Goal: Find specific page/section: Find specific page/section

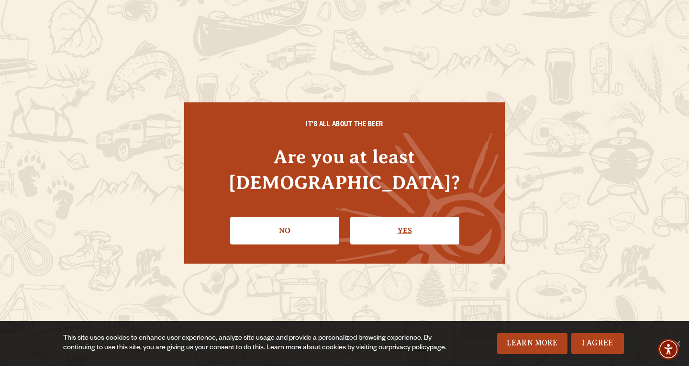
click at [388, 217] on link "Yes" at bounding box center [404, 231] width 109 height 28
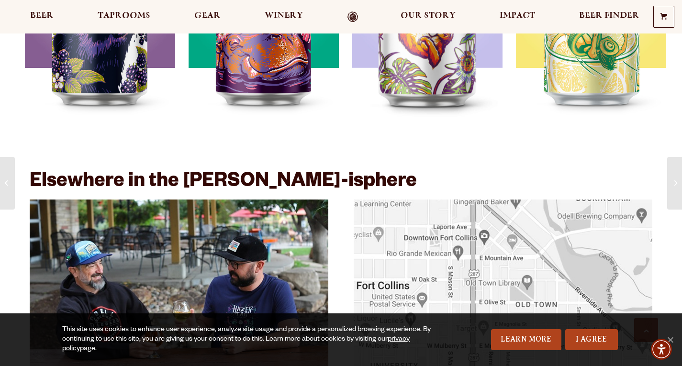
scroll to position [1341, 0]
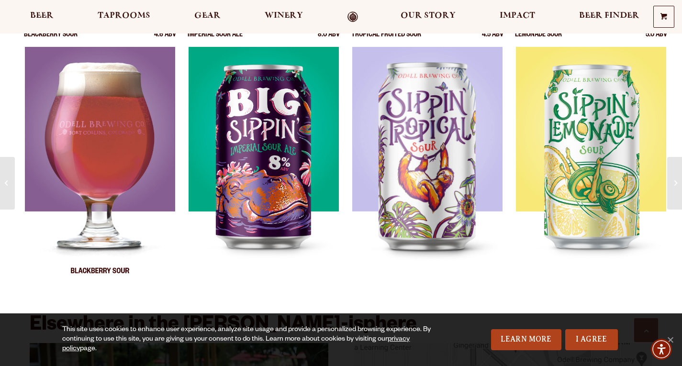
drag, startPoint x: 97, startPoint y: 116, endPoint x: 95, endPoint y: 122, distance: 6.1
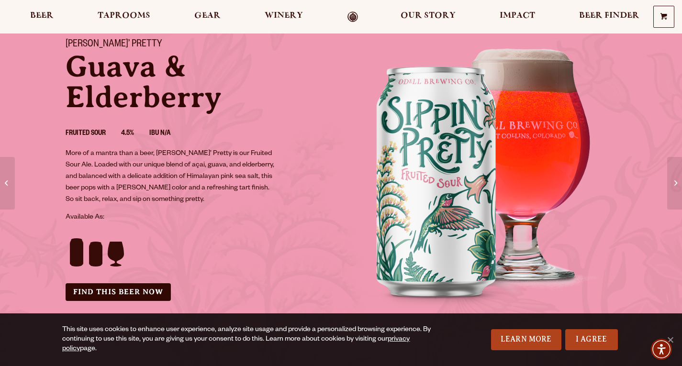
scroll to position [192, 0]
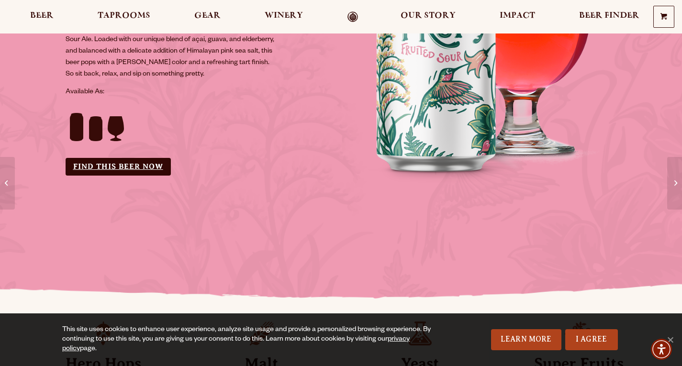
click at [122, 163] on link "Find this Beer Now" at bounding box center [118, 167] width 105 height 18
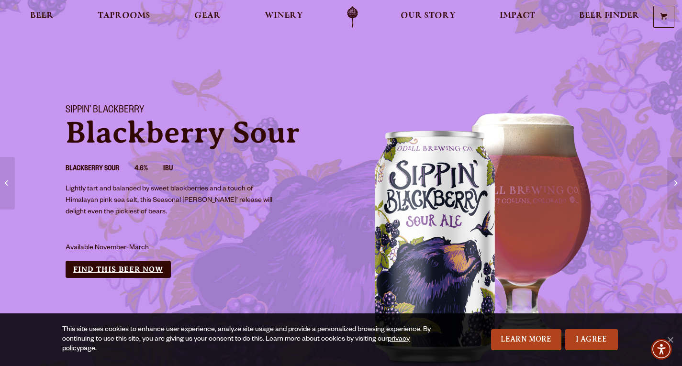
click at [136, 270] on link "Find this Beer Now" at bounding box center [118, 270] width 105 height 18
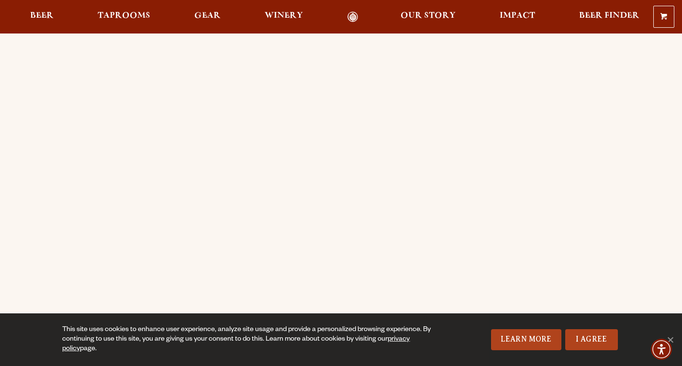
scroll to position [48, 0]
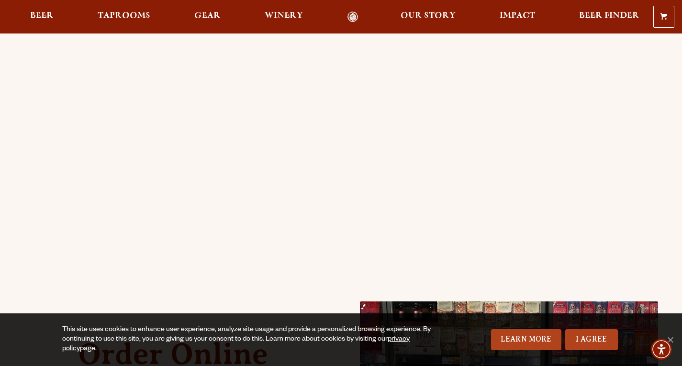
scroll to position [144, 0]
